Goal: Use online tool/utility: Utilize a website feature to perform a specific function

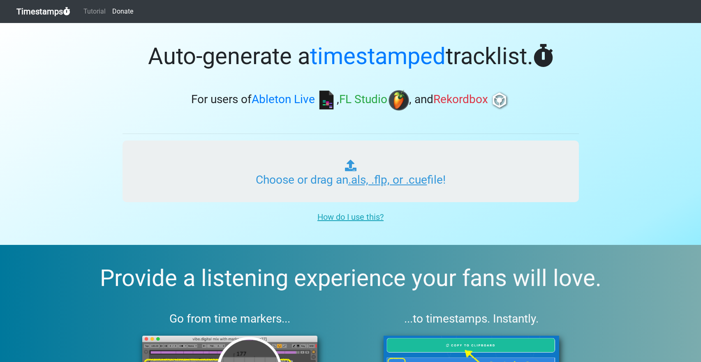
type input "C:\fakepath\KokShun.als"
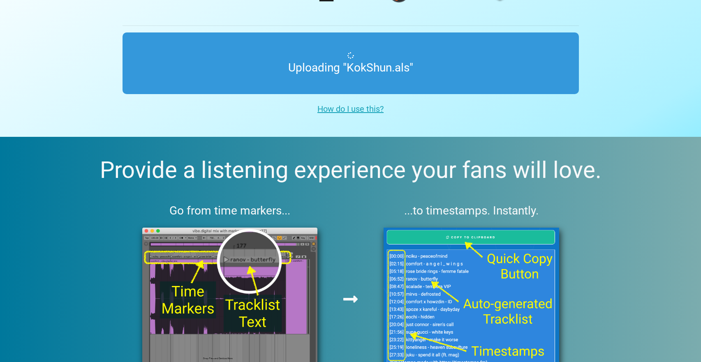
scroll to position [112, 0]
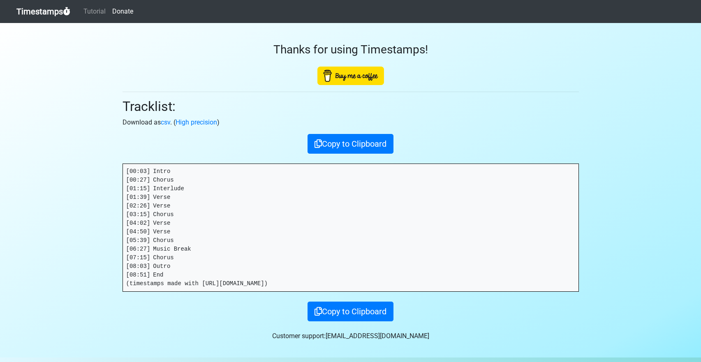
scroll to position [25, 0]
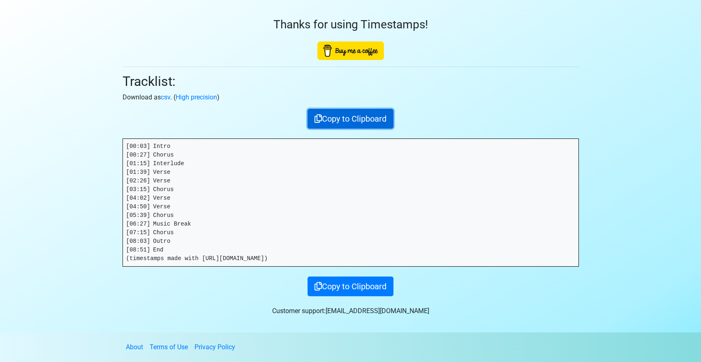
click at [363, 124] on button "Copy to Clipboard" at bounding box center [350, 119] width 86 height 20
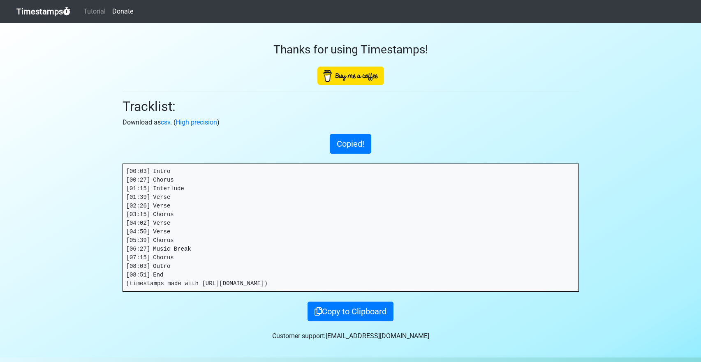
click at [67, 11] on icon at bounding box center [66, 11] width 7 height 8
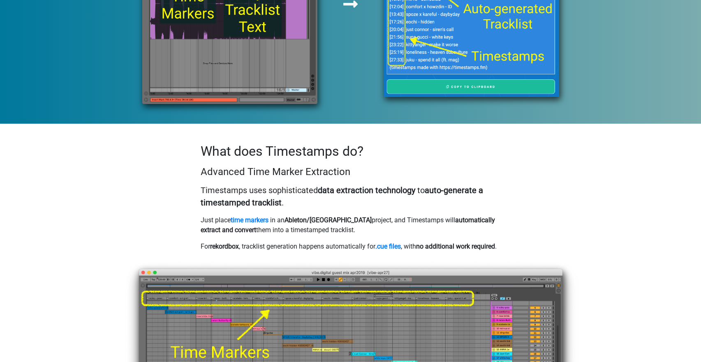
scroll to position [539, 0]
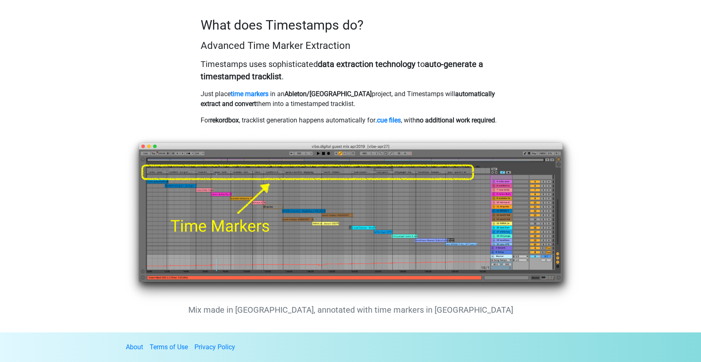
click at [337, 193] on img at bounding box center [351, 218] width 456 height 172
